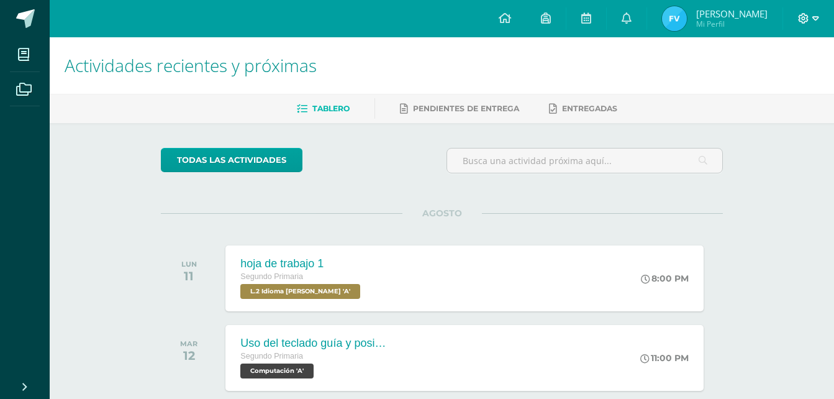
click at [810, 19] on span at bounding box center [808, 19] width 21 height 14
click at [752, 85] on span "Cerrar sesión" at bounding box center [776, 84] width 56 height 12
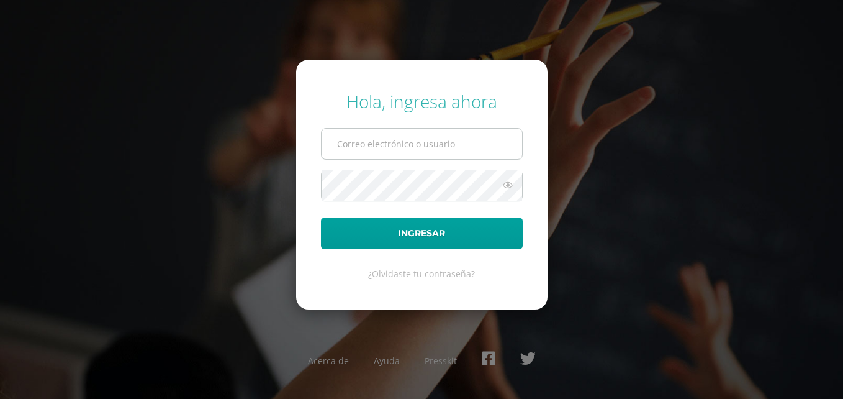
click at [430, 154] on input "text" at bounding box center [422, 143] width 201 height 30
type input "820@laestrella.edu.gt"
click at [321, 217] on button "Ingresar" at bounding box center [422, 233] width 202 height 32
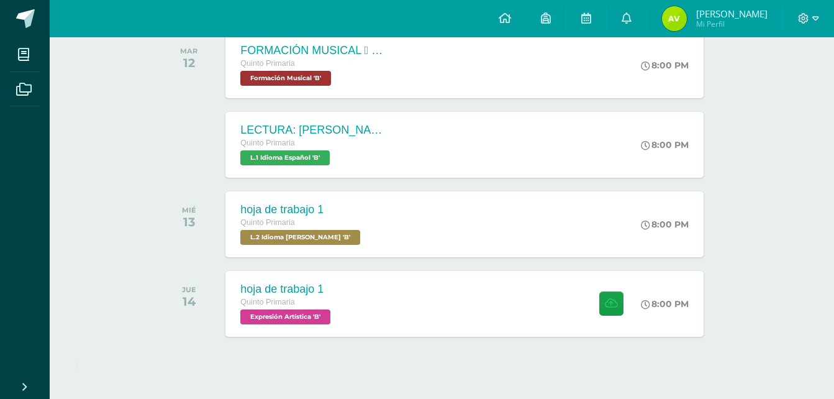
scroll to position [372, 0]
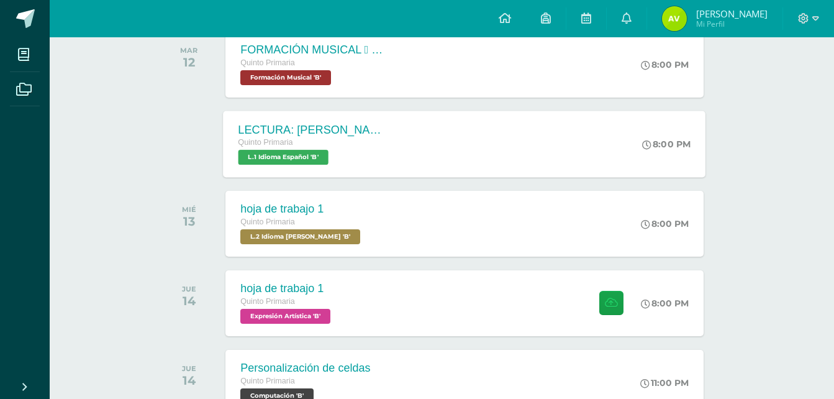
click at [448, 140] on div "LECTURA: ENRIQUE EL DIBUJANTE Quinto Primaria L.1 Idioma Español 'B' 8:00 PM LE…" at bounding box center [464, 143] width 482 height 66
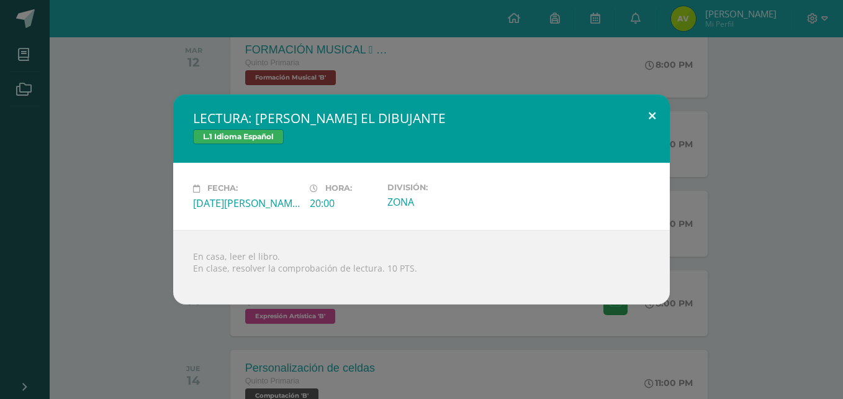
click at [654, 117] on button at bounding box center [651, 115] width 35 height 42
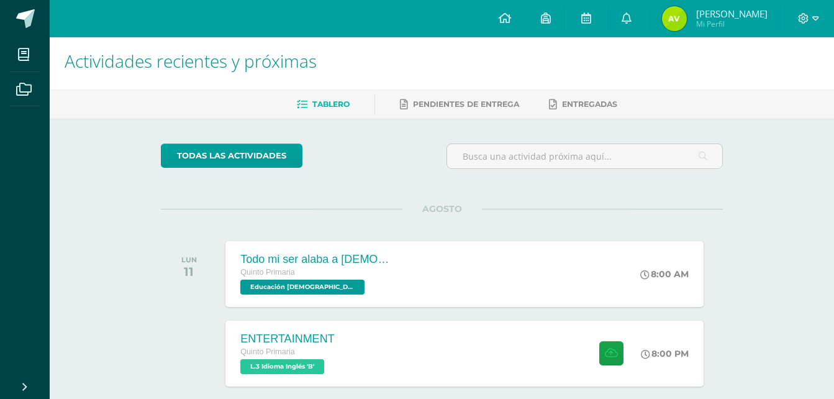
scroll to position [0, 0]
